Goal: Task Accomplishment & Management: Manage account settings

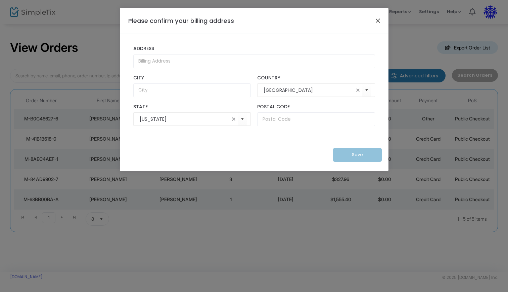
click at [379, 19] on button "Close" at bounding box center [378, 20] width 9 height 9
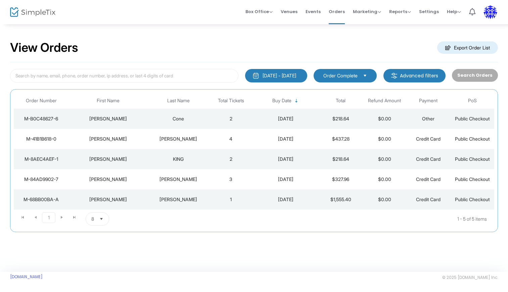
click at [186, 140] on div "Sherman" at bounding box center [178, 138] width 58 height 7
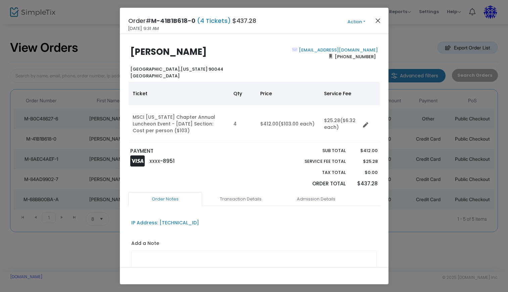
click at [378, 21] on button "Close" at bounding box center [378, 20] width 9 height 9
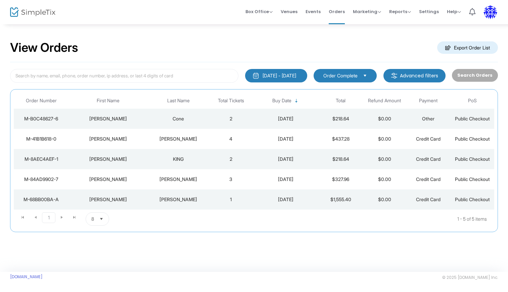
click at [129, 117] on div "Douglas" at bounding box center [108, 118] width 76 height 7
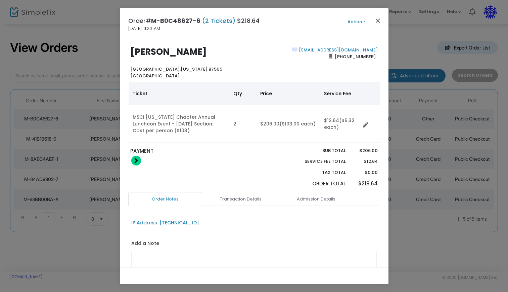
click at [378, 20] on button "Close" at bounding box center [378, 20] width 9 height 9
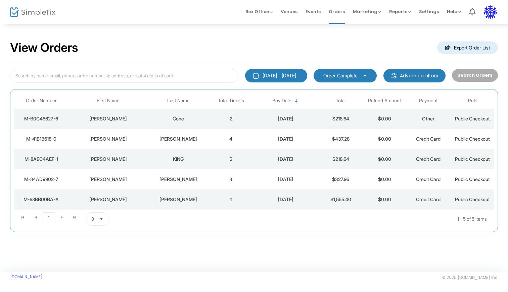
click at [124, 117] on div "Douglas" at bounding box center [108, 118] width 76 height 7
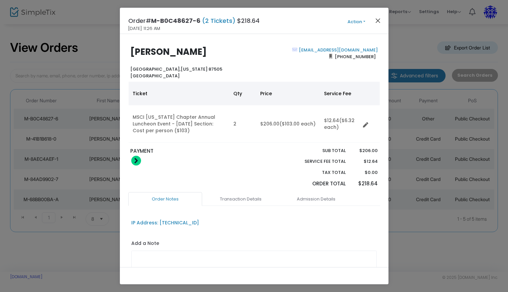
click at [378, 20] on button "Close" at bounding box center [378, 20] width 9 height 9
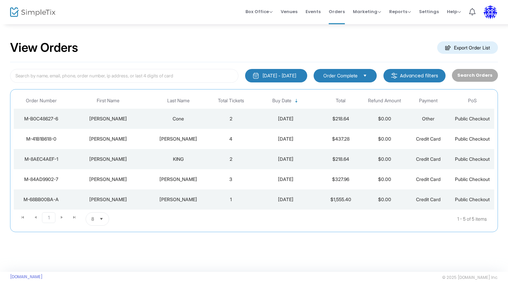
click at [488, 13] on img at bounding box center [491, 12] width 14 height 14
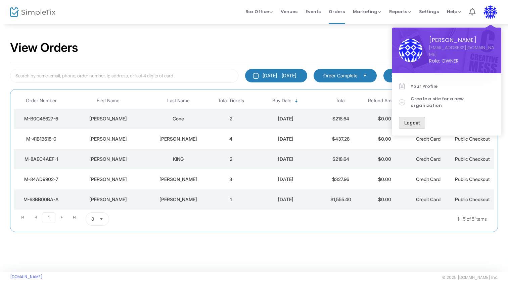
click at [412, 120] on span "Logout" at bounding box center [411, 122] width 15 height 5
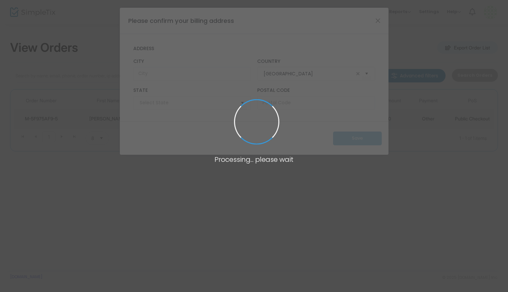
type input "Ohio"
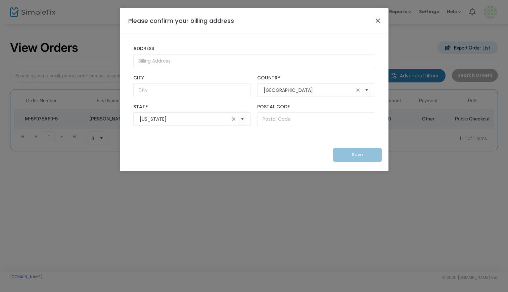
click at [378, 20] on button "Close" at bounding box center [378, 20] width 9 height 9
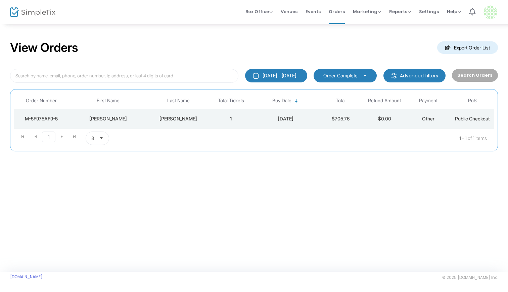
click at [295, 73] on div "9/15/2025 - 10/15/2025" at bounding box center [280, 75] width 34 height 7
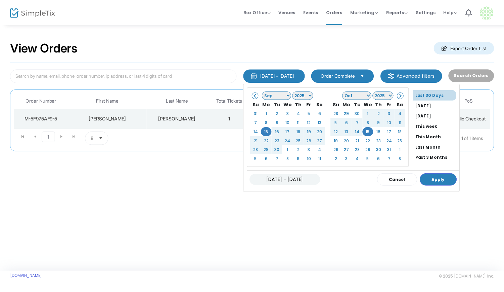
scroll to position [53, 0]
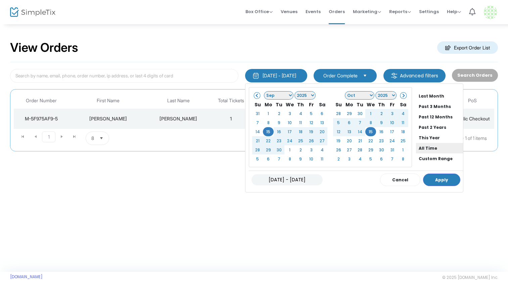
click at [416, 144] on li "All Time" at bounding box center [439, 148] width 47 height 10
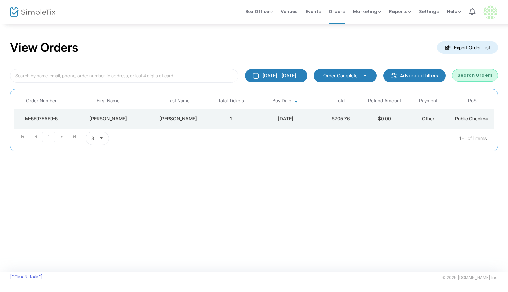
click at [481, 72] on button "Search Orders" at bounding box center [475, 75] width 46 height 13
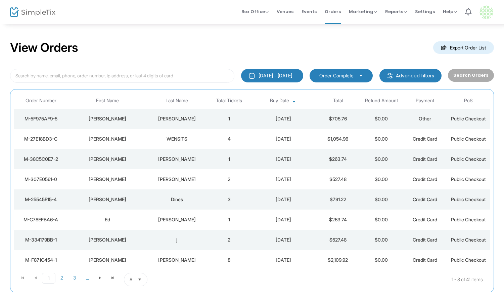
click at [485, 11] on img at bounding box center [487, 12] width 14 height 14
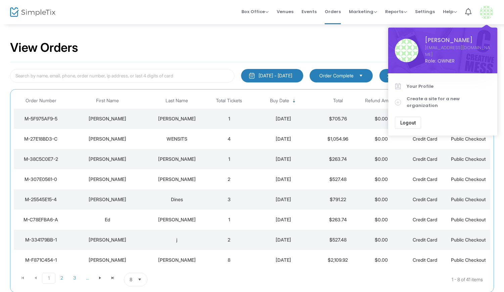
click at [407, 120] on span "Logout" at bounding box center [407, 122] width 15 height 5
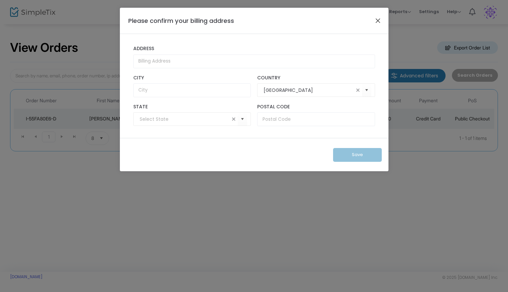
click at [380, 22] on button "Close" at bounding box center [378, 20] width 9 height 9
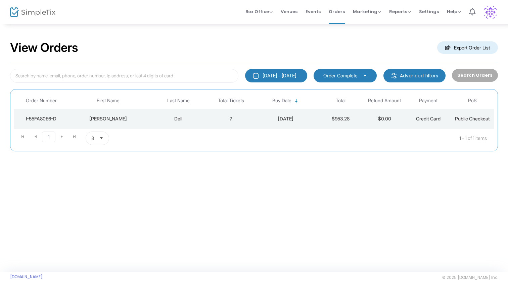
click at [493, 12] on img at bounding box center [491, 12] width 14 height 14
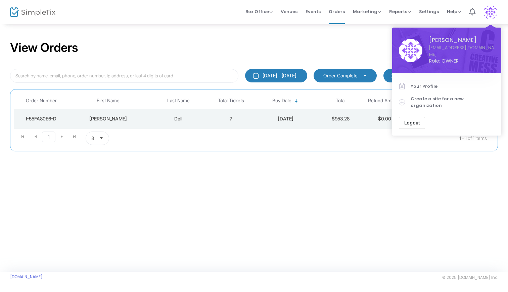
click at [416, 120] on span "Logout" at bounding box center [411, 122] width 15 height 5
